Goal: Task Accomplishment & Management: Use online tool/utility

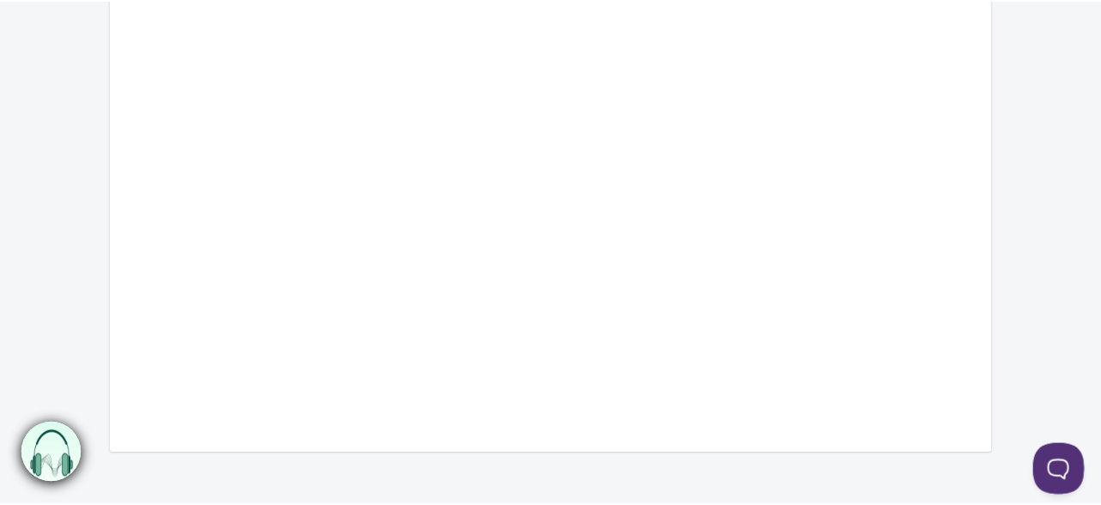
scroll to position [894, 0]
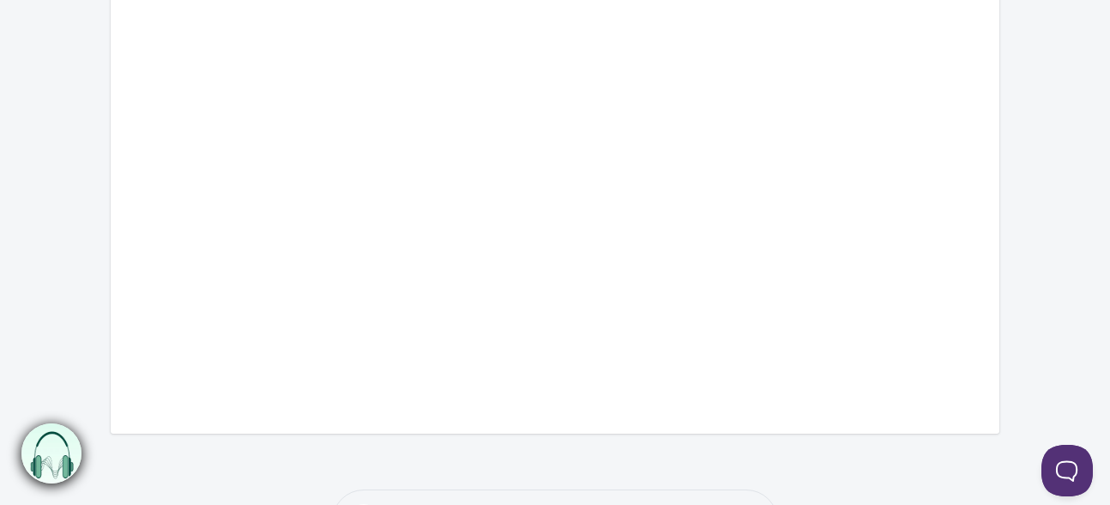
scroll to position [894, 0]
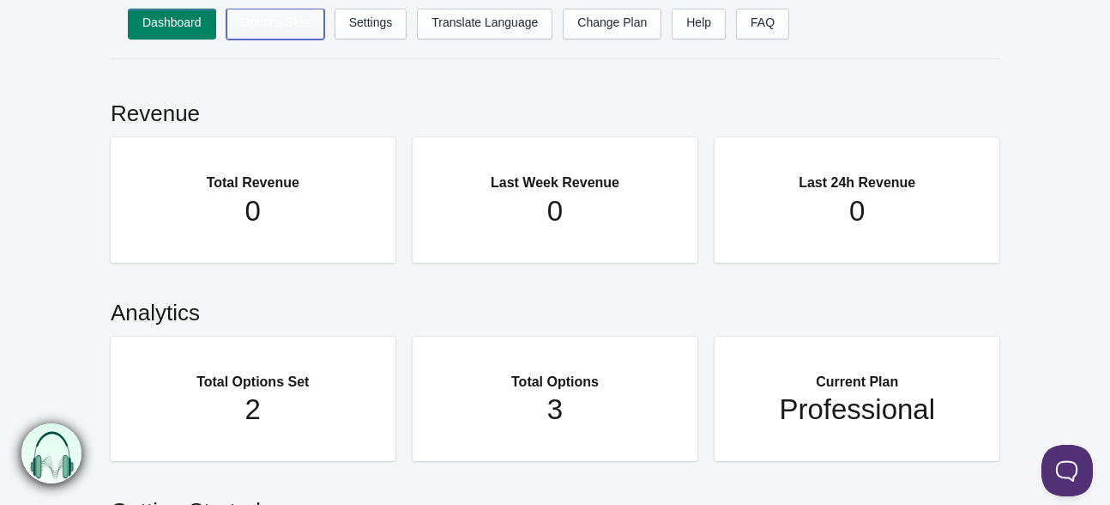
click at [260, 29] on link "Options Sets" at bounding box center [276, 24] width 98 height 31
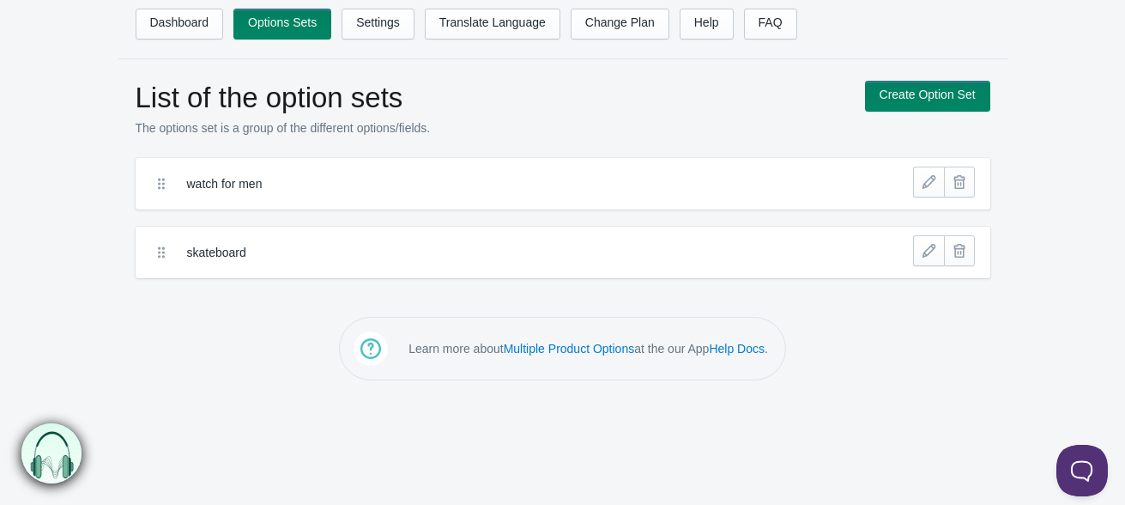
click at [225, 177] on label "watch for men" at bounding box center [499, 183] width 625 height 17
